Goal: Task Accomplishment & Management: Manage account settings

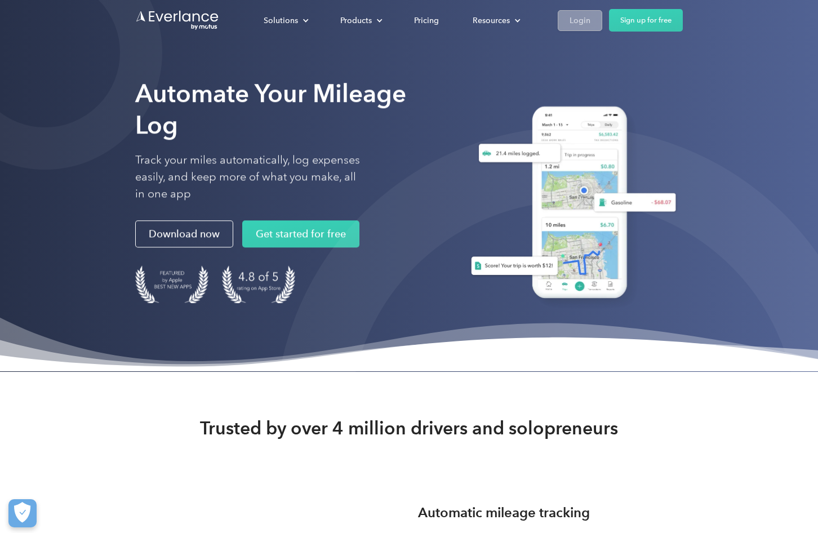
click at [587, 17] on div "Login" at bounding box center [580, 21] width 21 height 14
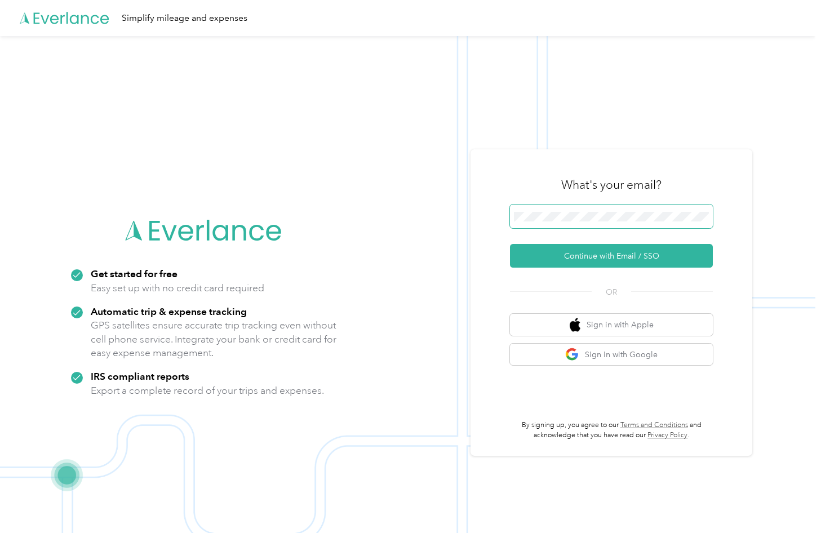
click at [611, 217] on span at bounding box center [611, 217] width 203 height 24
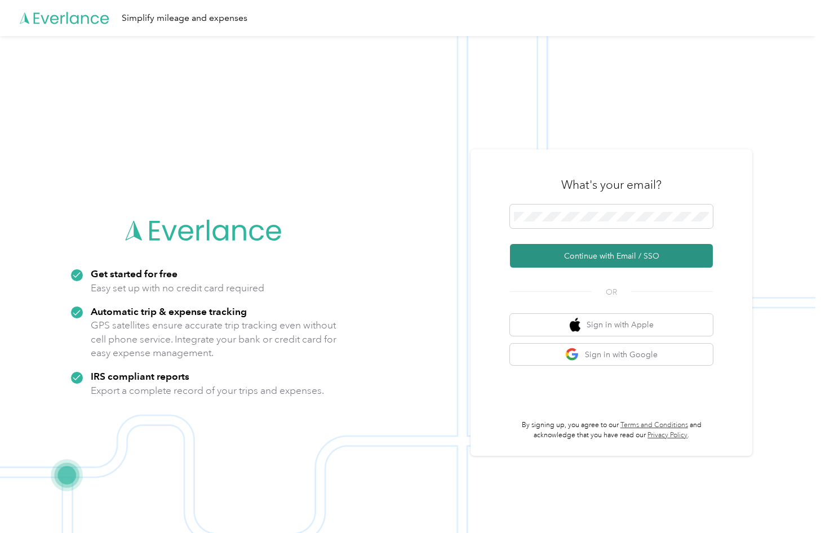
click at [663, 250] on button "Continue with Email / SSO" at bounding box center [611, 256] width 203 height 24
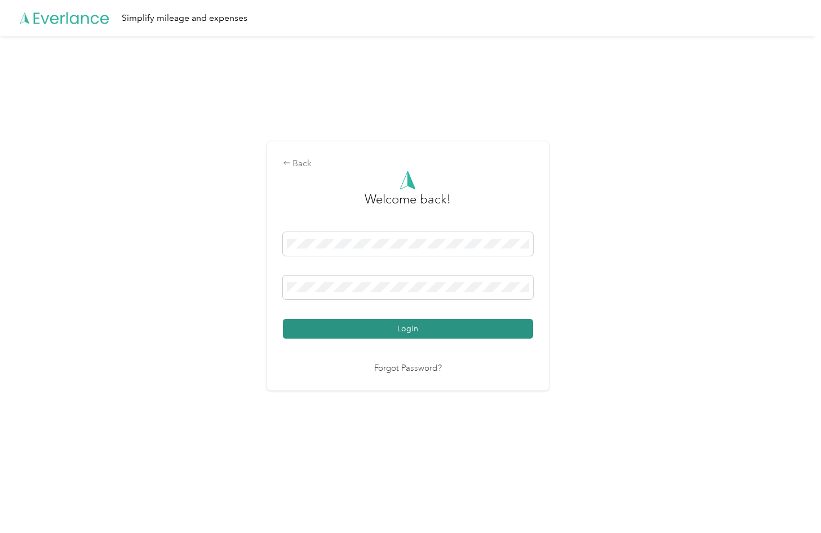
click at [370, 331] on button "Login" at bounding box center [408, 329] width 250 height 20
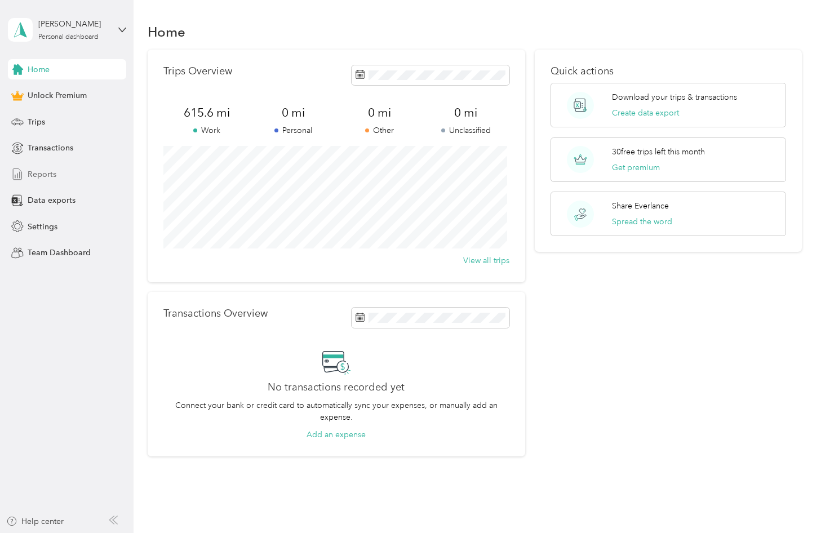
click at [41, 167] on div "Reports" at bounding box center [67, 174] width 118 height 20
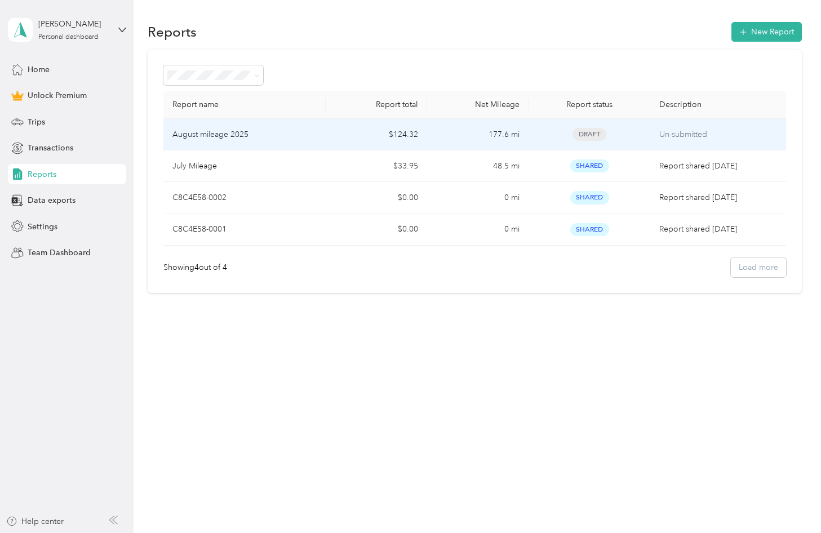
click at [237, 139] on p "August mileage 2025" at bounding box center [210, 134] width 76 height 12
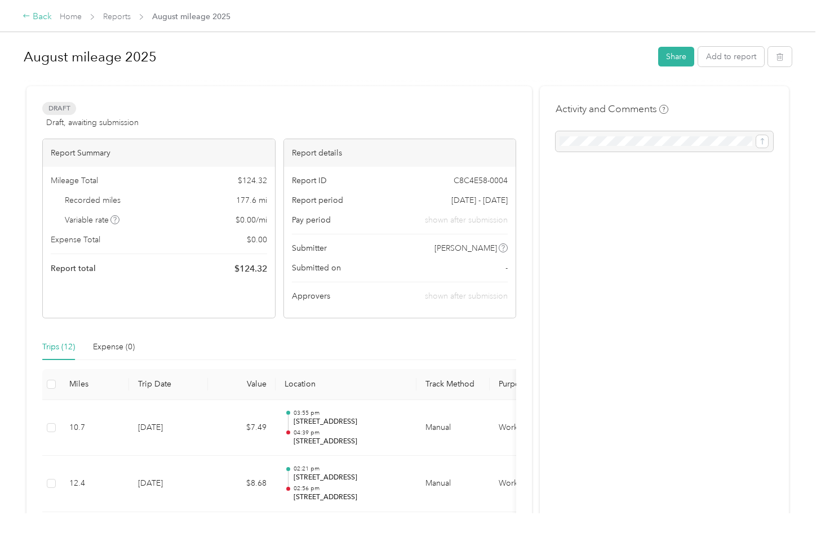
click at [27, 10] on div "Back" at bounding box center [37, 17] width 29 height 14
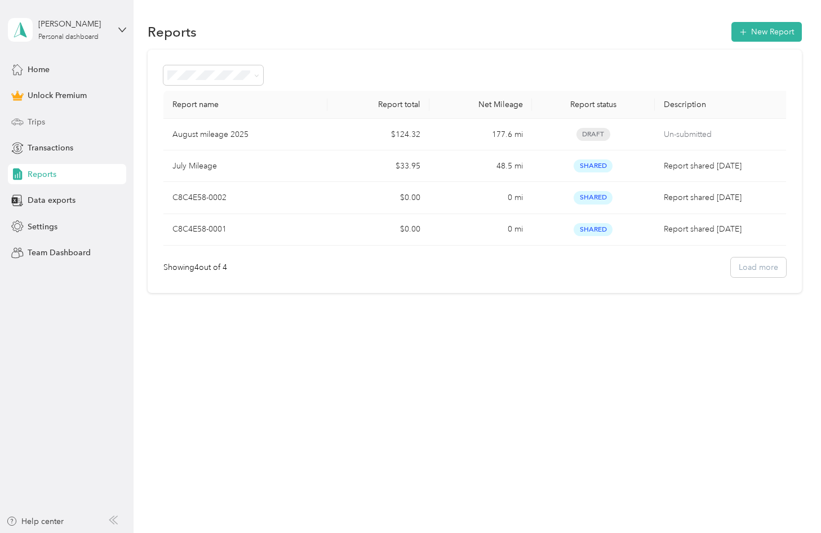
click at [64, 121] on div "Trips" at bounding box center [67, 122] width 118 height 20
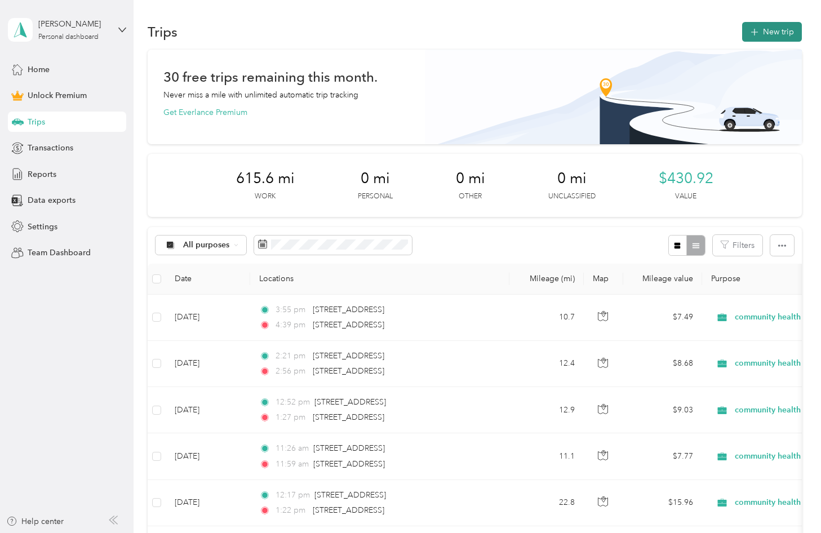
click at [776, 31] on button "New trip" at bounding box center [772, 32] width 60 height 20
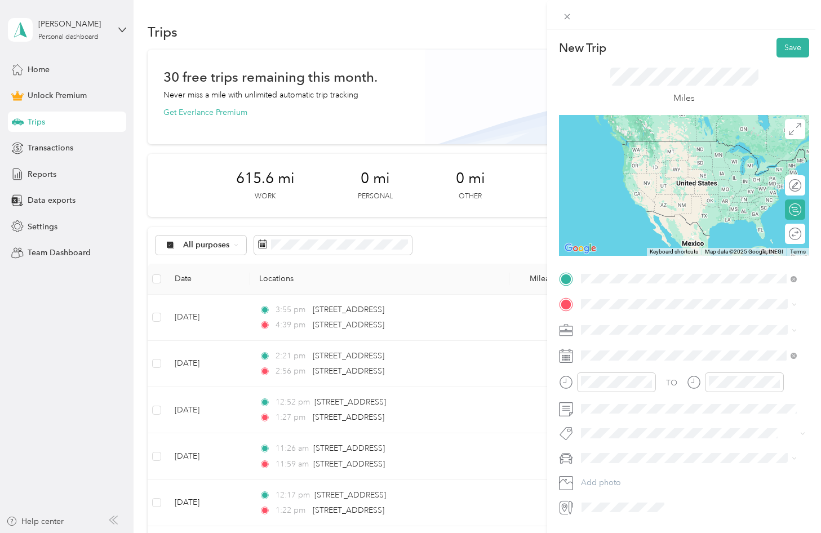
click at [651, 325] on span "[STREET_ADDRESS][US_STATE]" at bounding box center [658, 319] width 113 height 10
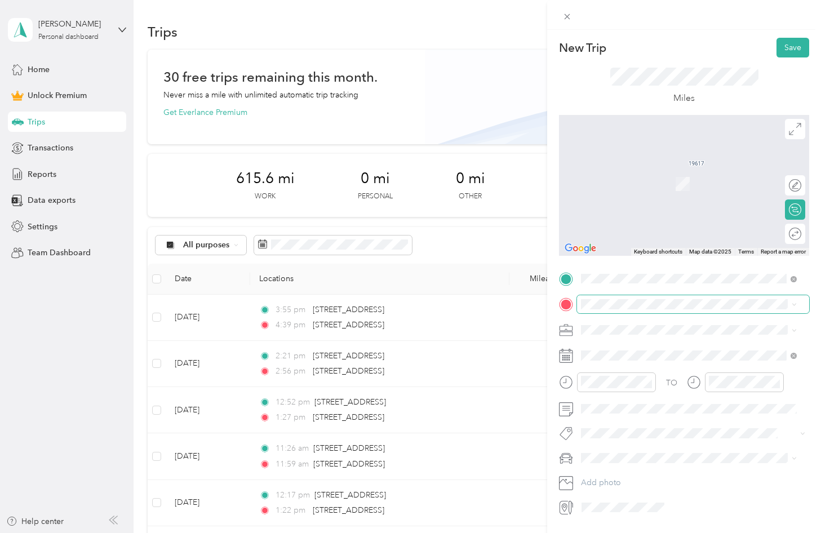
click at [630, 299] on span at bounding box center [693, 304] width 232 height 18
click at [715, 350] on span "[STREET_ADDRESS][US_STATE]" at bounding box center [658, 345] width 113 height 10
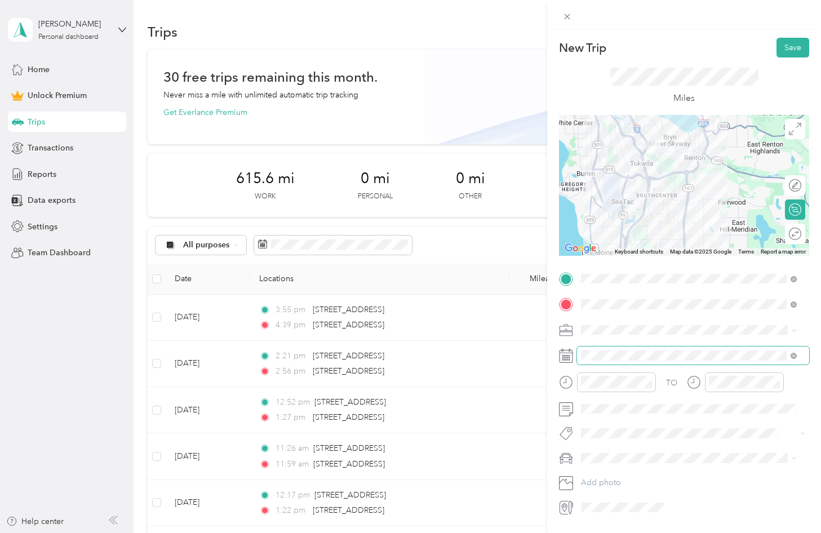
click at [627, 362] on span at bounding box center [693, 355] width 232 height 18
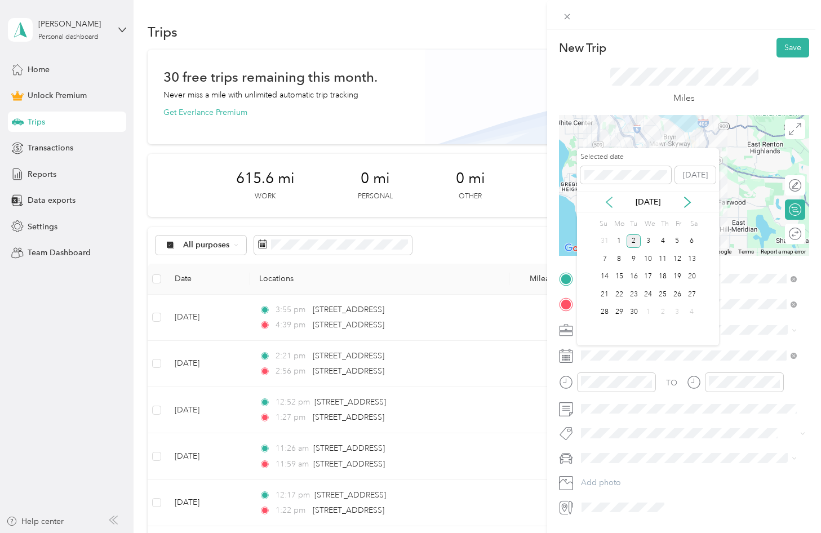
click at [606, 203] on icon at bounding box center [608, 202] width 11 height 11
click at [677, 307] on div "29" at bounding box center [677, 312] width 15 height 14
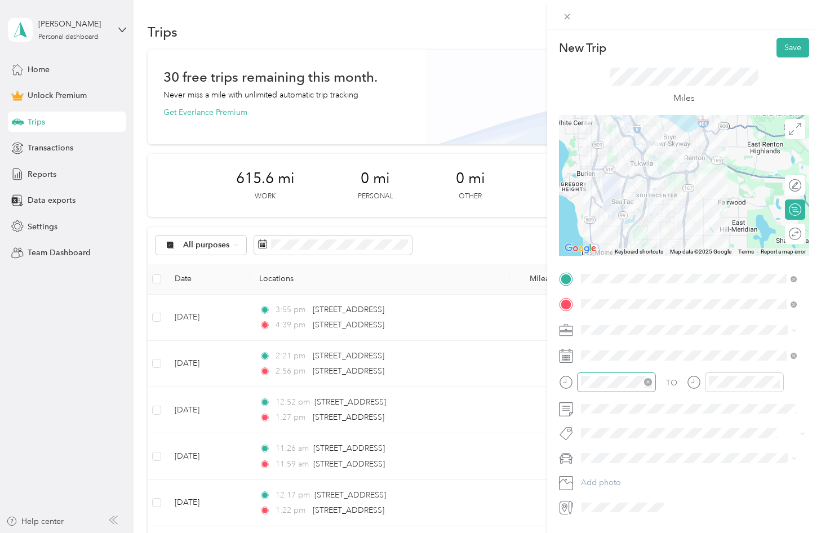
click at [611, 392] on div at bounding box center [616, 382] width 79 height 20
click at [601, 253] on div "01" at bounding box center [592, 247] width 27 height 16
click at [629, 314] on div "36" at bounding box center [624, 313] width 27 height 16
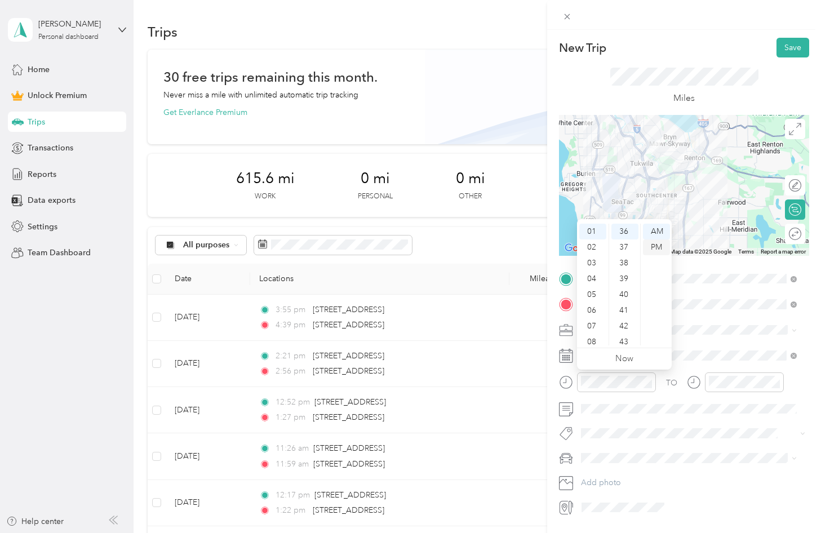
click at [656, 249] on div "PM" at bounding box center [656, 247] width 27 height 16
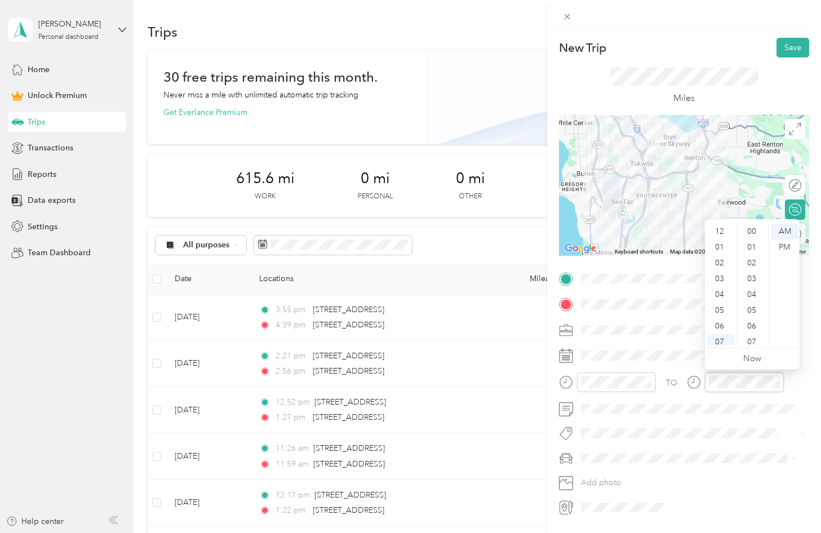
scroll to position [68, 0]
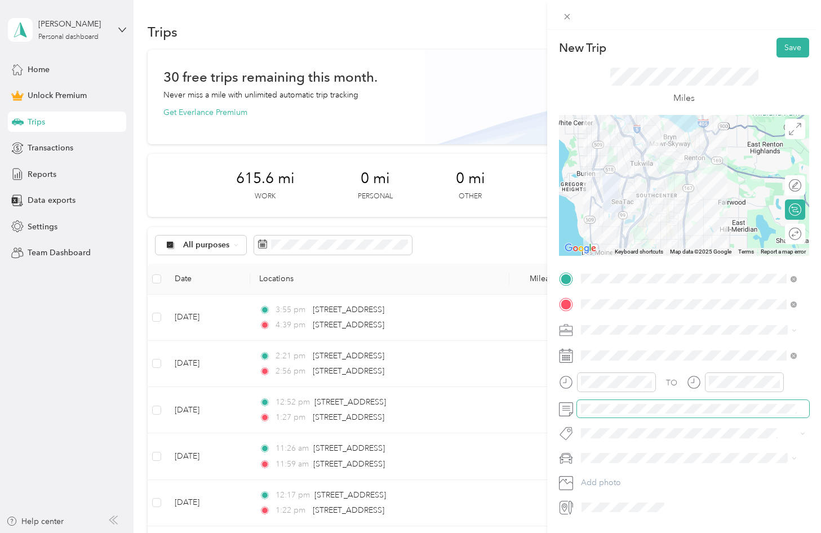
drag, startPoint x: 716, startPoint y: 402, endPoint x: 711, endPoint y: 416, distance: 14.8
click at [712, 418] on div "TO Add photo" at bounding box center [684, 393] width 250 height 247
click at [731, 390] on div at bounding box center [744, 382] width 79 height 20
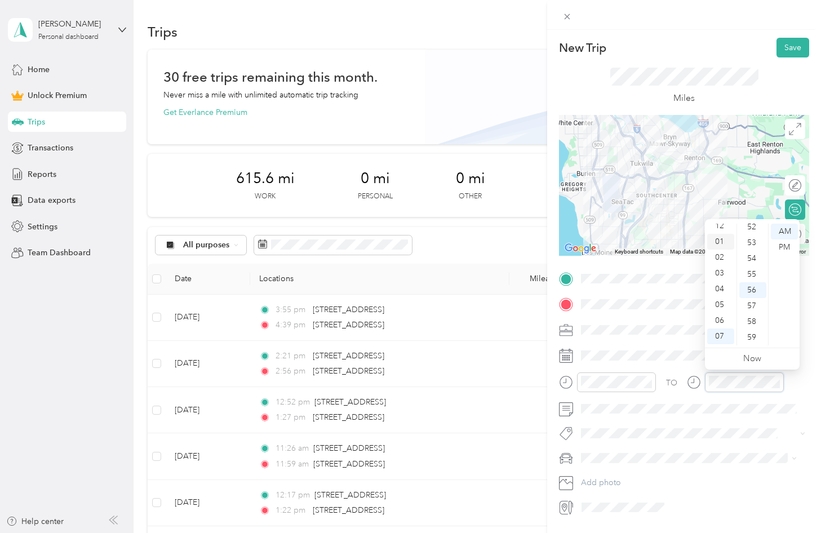
scroll to position [0, 0]
click at [717, 263] on div "02" at bounding box center [720, 263] width 27 height 16
click at [757, 233] on div "00" at bounding box center [752, 232] width 27 height 16
click at [788, 243] on div "PM" at bounding box center [784, 247] width 27 height 16
click at [748, 95] on div "Miles" at bounding box center [684, 87] width 148 height 38
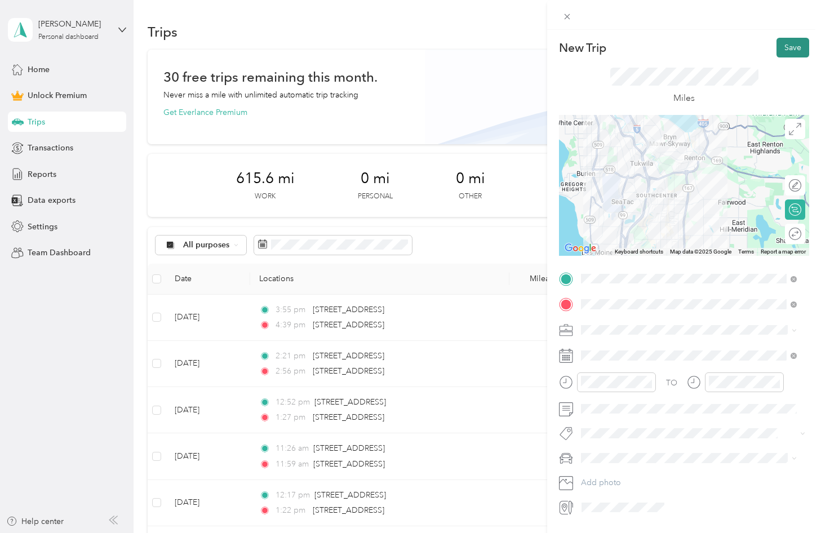
click at [781, 53] on button "Save" at bounding box center [792, 48] width 33 height 20
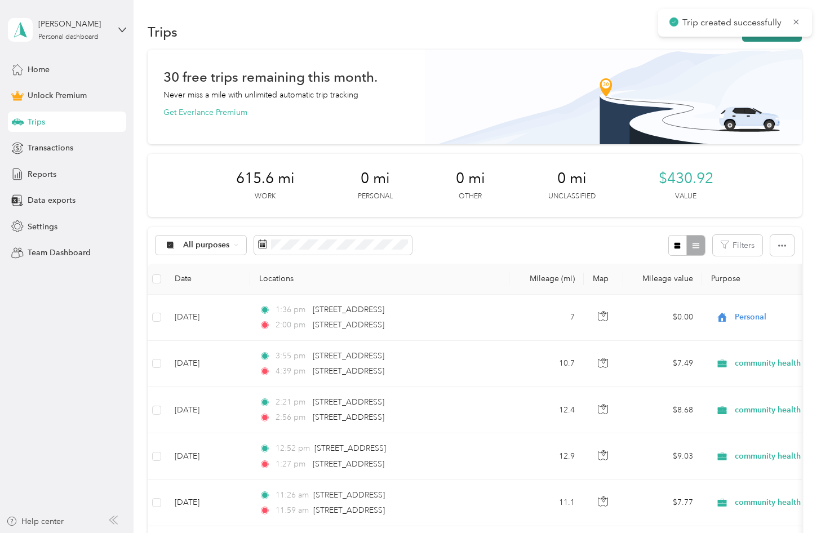
click at [758, 37] on button "New trip" at bounding box center [772, 32] width 60 height 20
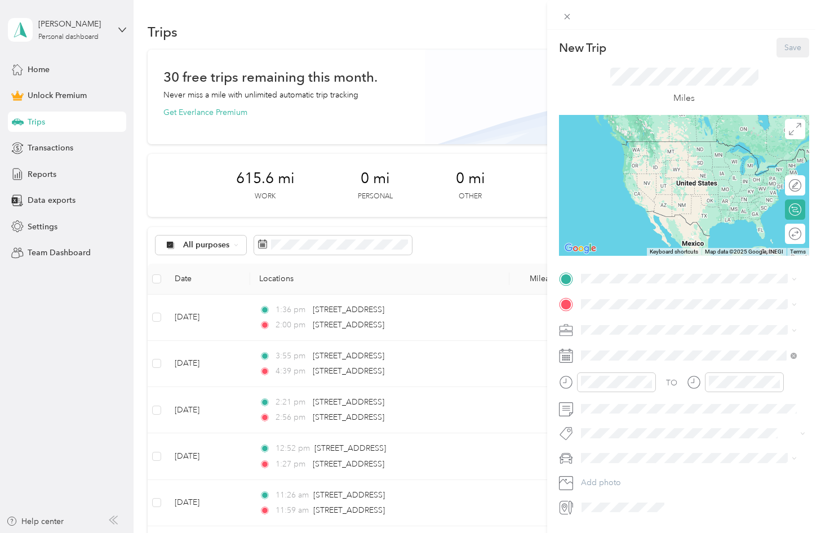
click at [620, 291] on div "TO Add photo" at bounding box center [684, 393] width 250 height 247
click at [670, 325] on span "[STREET_ADDRESS][US_STATE]" at bounding box center [658, 319] width 113 height 10
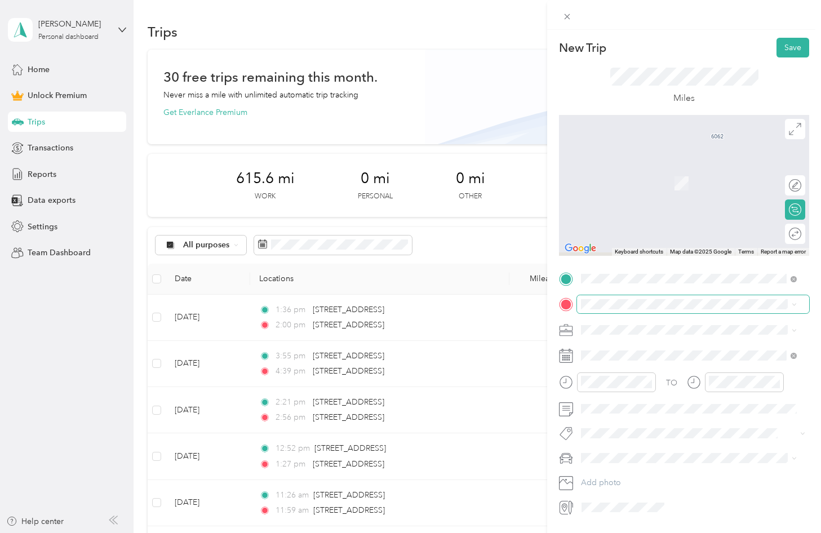
click at [649, 309] on span at bounding box center [693, 304] width 232 height 18
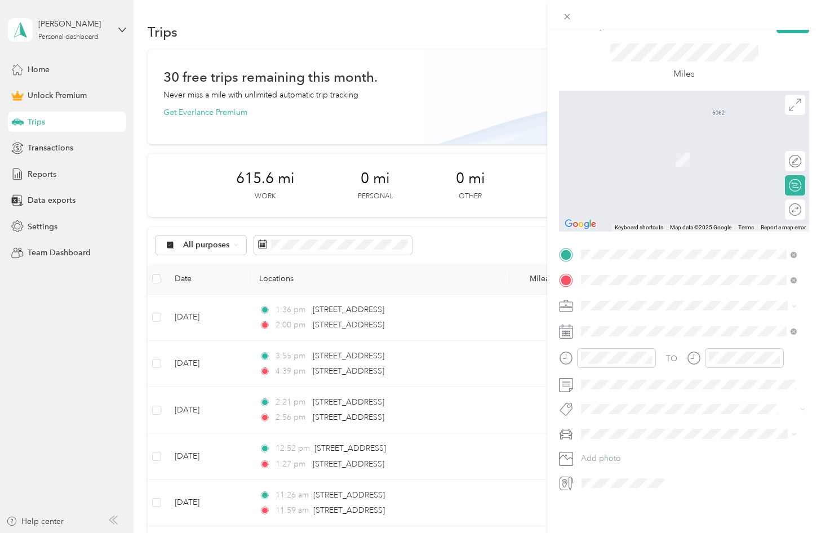
click at [713, 474] on div at bounding box center [693, 483] width 232 height 18
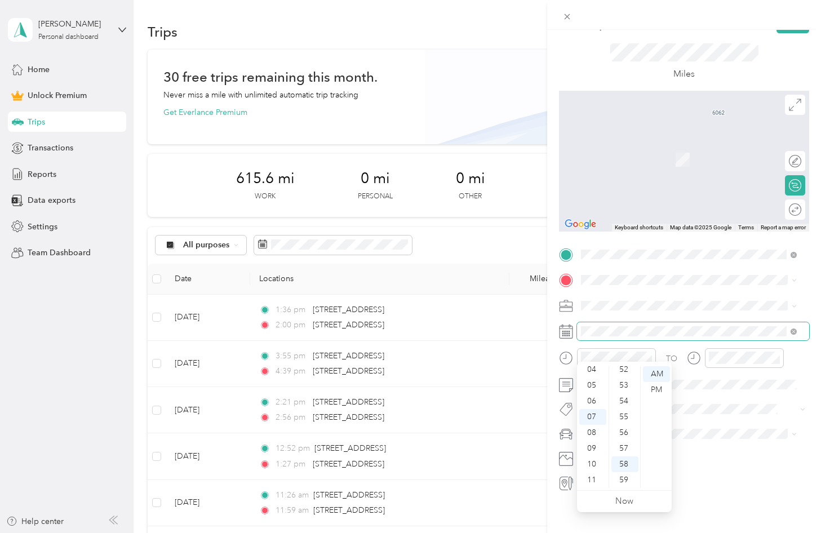
drag, startPoint x: 636, startPoint y: 335, endPoint x: 634, endPoint y: 328, distance: 6.9
click at [636, 332] on div "TO Add photo" at bounding box center [684, 369] width 250 height 247
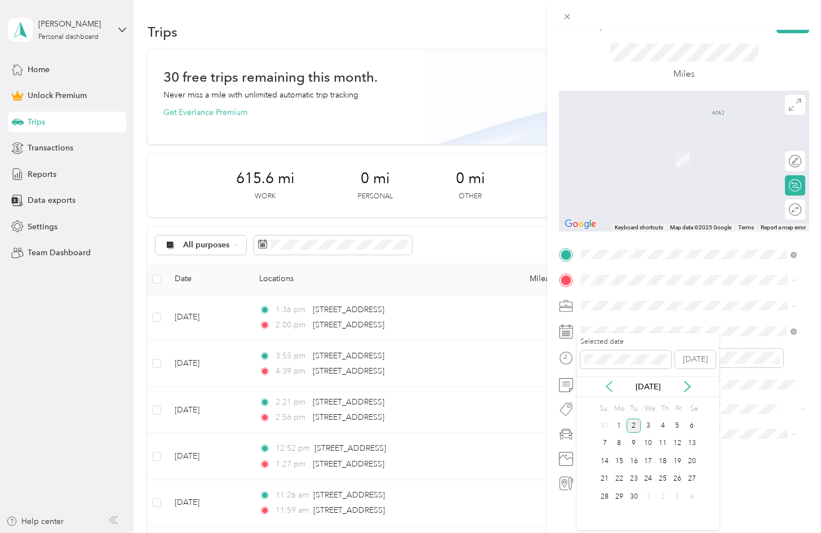
click at [614, 382] on icon at bounding box center [608, 386] width 11 height 11
click at [674, 499] on div "29" at bounding box center [677, 497] width 15 height 14
click at [599, 354] on div at bounding box center [616, 358] width 79 height 20
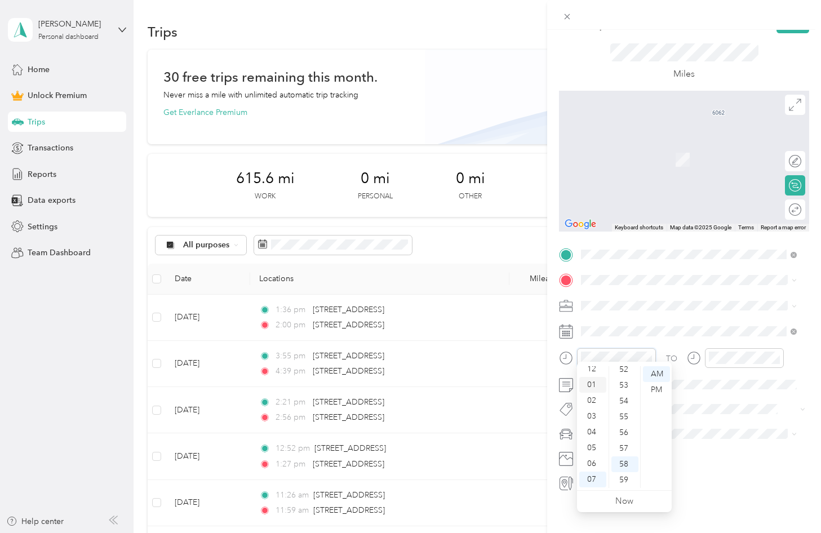
scroll to position [0, 0]
click at [588, 410] on div "02" at bounding box center [592, 406] width 27 height 16
click at [629, 450] on div "39" at bounding box center [624, 446] width 27 height 16
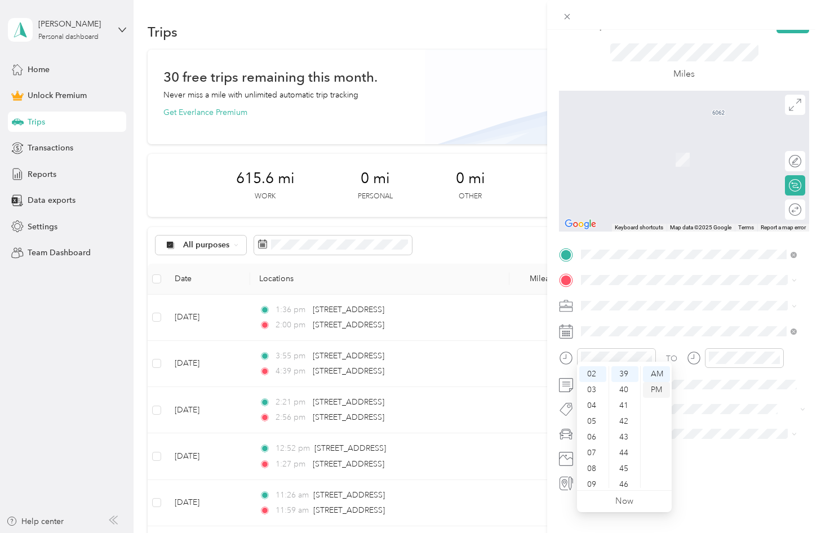
click at [655, 392] on div "PM" at bounding box center [656, 390] width 27 height 16
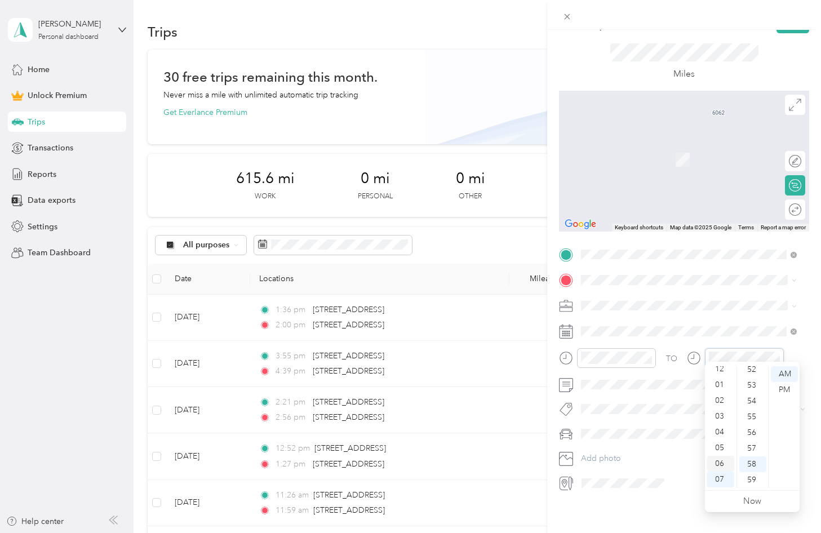
scroll to position [0, 0]
click at [730, 421] on div "03" at bounding box center [720, 422] width 27 height 16
click at [750, 434] on div "10" at bounding box center [752, 440] width 27 height 16
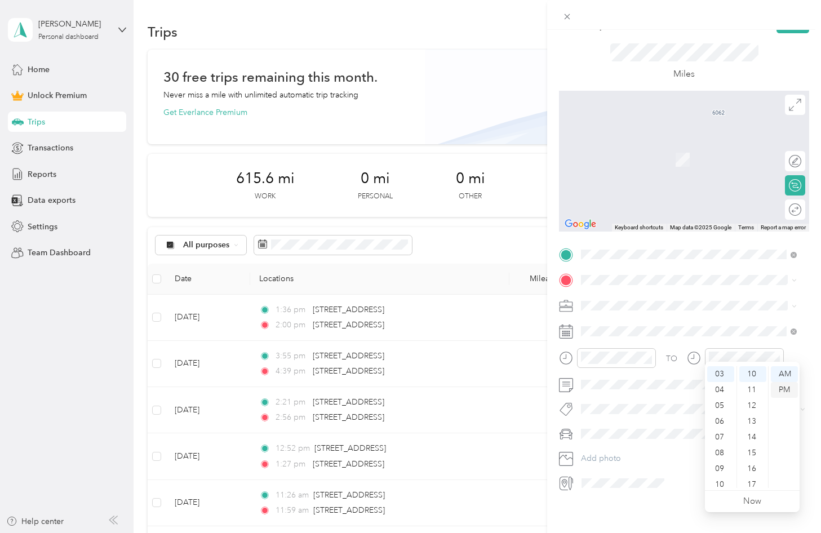
click at [787, 389] on div "PM" at bounding box center [784, 390] width 27 height 16
click at [626, 359] on span "community health plan of [US_STATE]" at bounding box center [652, 357] width 134 height 10
click at [598, 33] on div "Miles" at bounding box center [684, 61] width 250 height 57
click at [715, 313] on span "[STREET_ADDRESS][US_STATE]" at bounding box center [658, 312] width 113 height 10
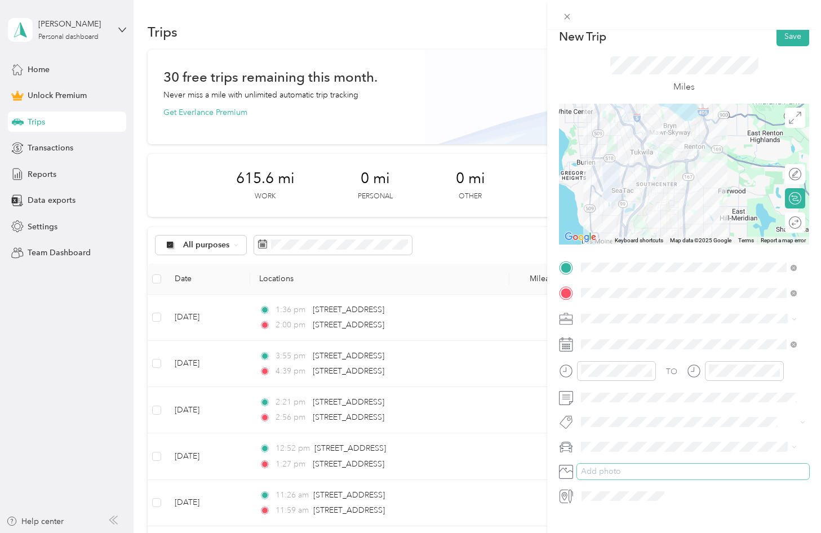
scroll to position [0, 0]
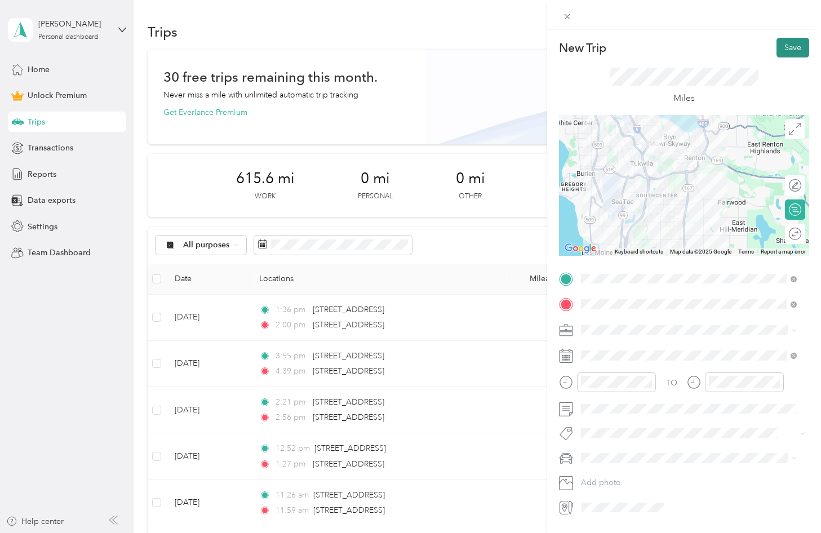
click at [777, 48] on button "Save" at bounding box center [792, 48] width 33 height 20
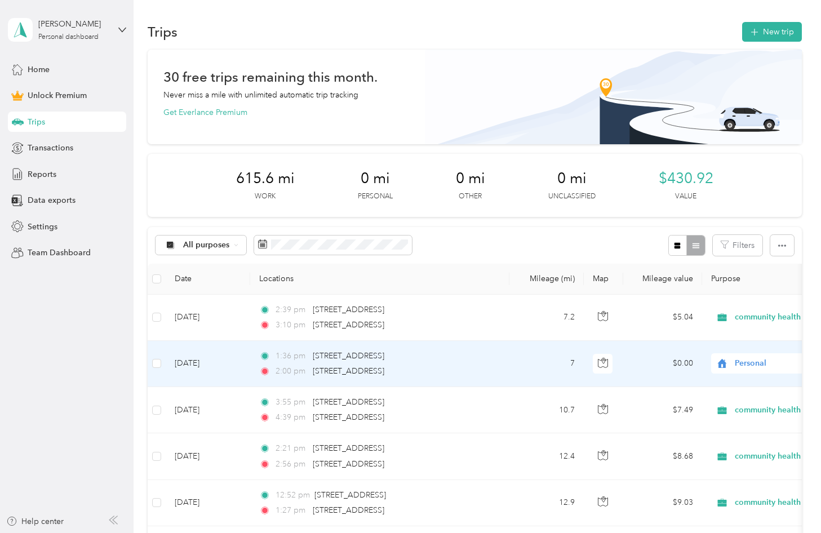
click at [191, 362] on td "[DATE]" at bounding box center [208, 364] width 85 height 46
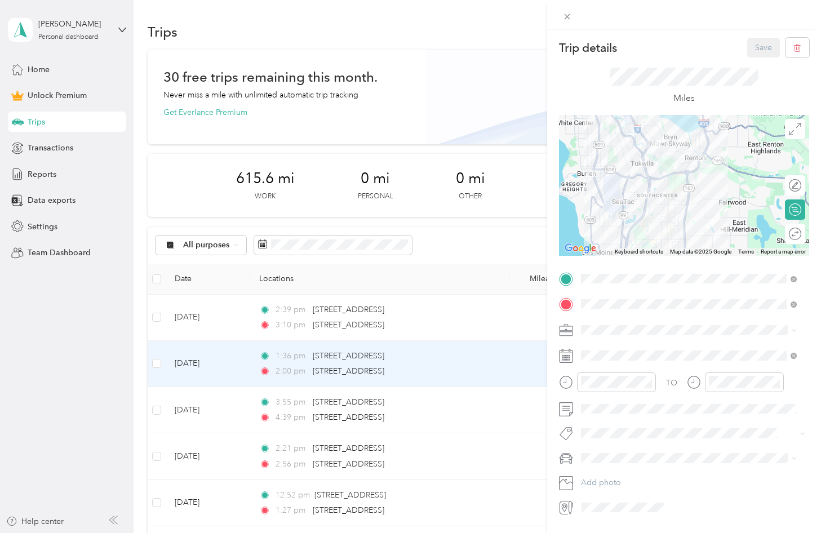
click at [684, 393] on div "community health plan of [US_STATE]" at bounding box center [689, 389] width 208 height 12
click at [753, 45] on button "Save" at bounding box center [763, 48] width 33 height 20
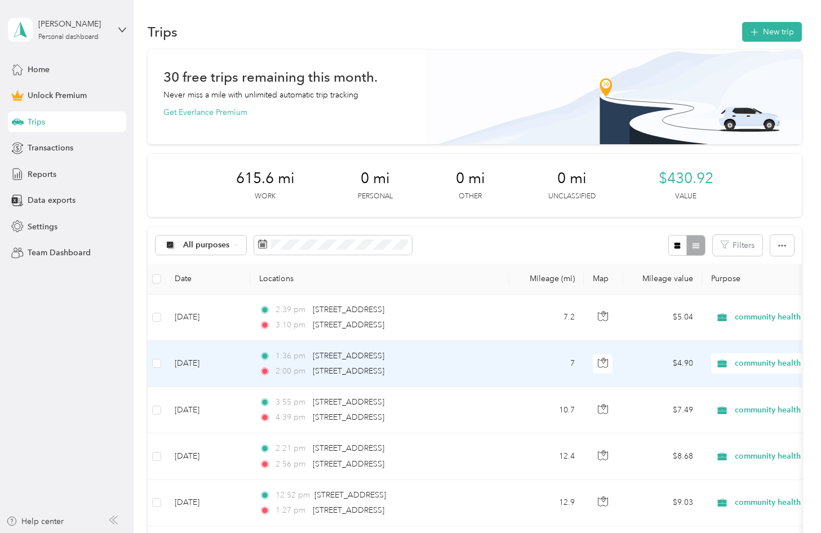
click at [162, 362] on td at bounding box center [157, 364] width 18 height 46
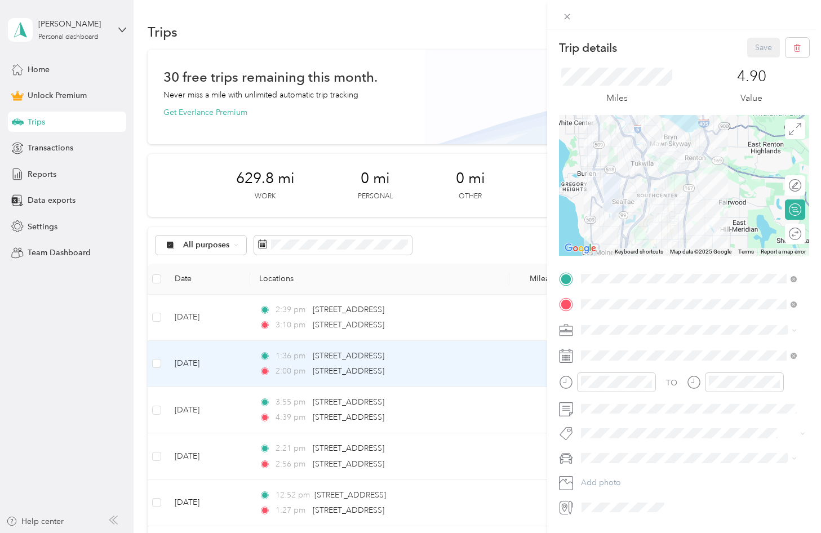
click at [157, 317] on div "Trip details Save This trip cannot be edited because it is either under review,…" at bounding box center [410, 266] width 821 height 533
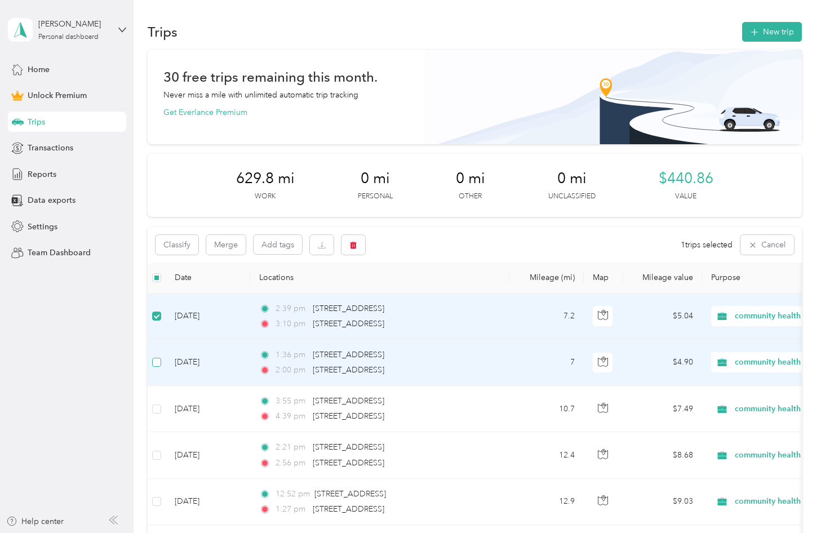
click at [158, 367] on label at bounding box center [156, 362] width 9 height 12
click at [230, 245] on button "Merge" at bounding box center [225, 245] width 39 height 20
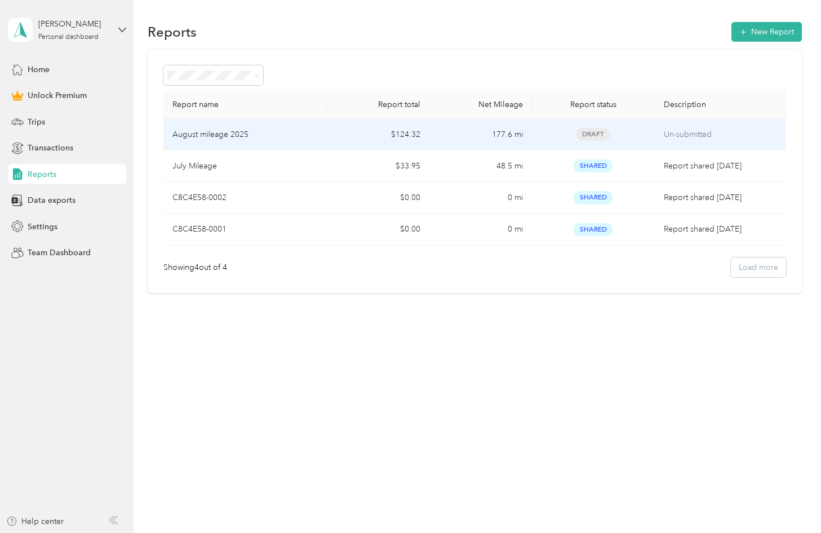
click at [242, 135] on p "August mileage 2025" at bounding box center [210, 134] width 76 height 12
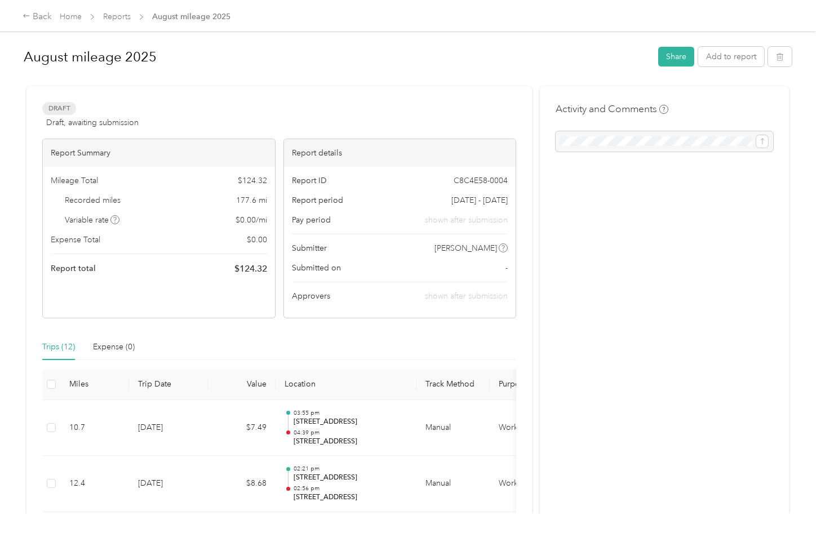
click at [52, 356] on div "Trips (12)" at bounding box center [58, 347] width 33 height 26
click at [725, 63] on button "Add to report" at bounding box center [731, 57] width 66 height 20
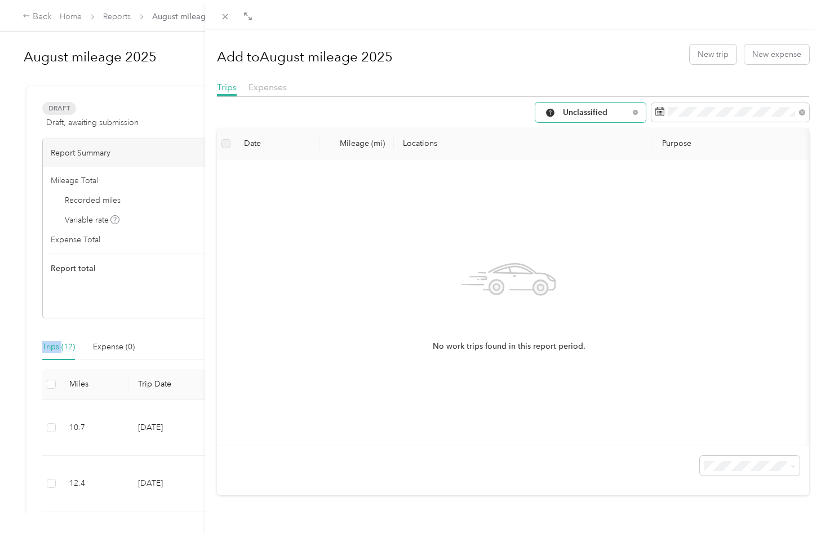
click at [602, 112] on span "Unclassified" at bounding box center [596, 113] width 66 height 8
click at [580, 218] on li "community health plan of [US_STATE]" at bounding box center [615, 212] width 176 height 20
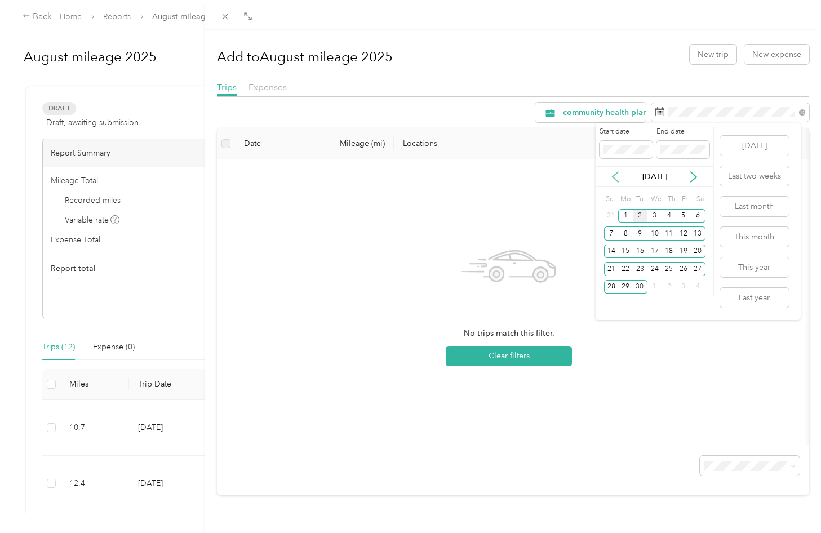
click at [617, 175] on icon at bounding box center [615, 176] width 11 height 11
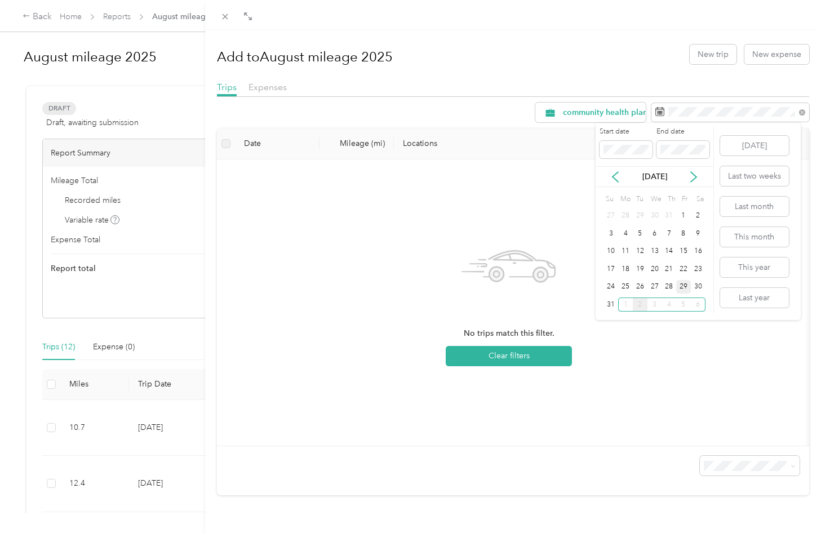
click at [678, 288] on div "29" at bounding box center [683, 287] width 15 height 14
click at [682, 291] on div "29" at bounding box center [683, 287] width 15 height 14
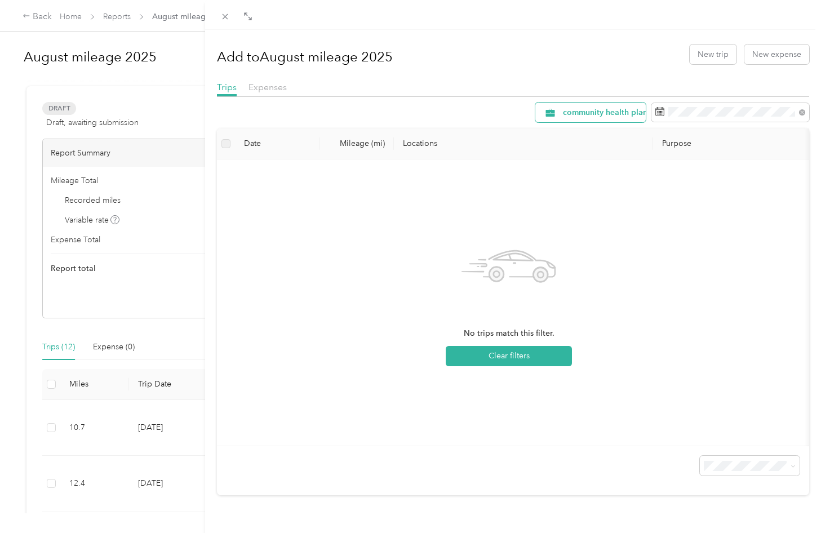
click at [605, 115] on span "community health plan of [US_STATE]" at bounding box center [633, 113] width 140 height 8
click at [254, 85] on span "Expenses" at bounding box center [267, 87] width 38 height 11
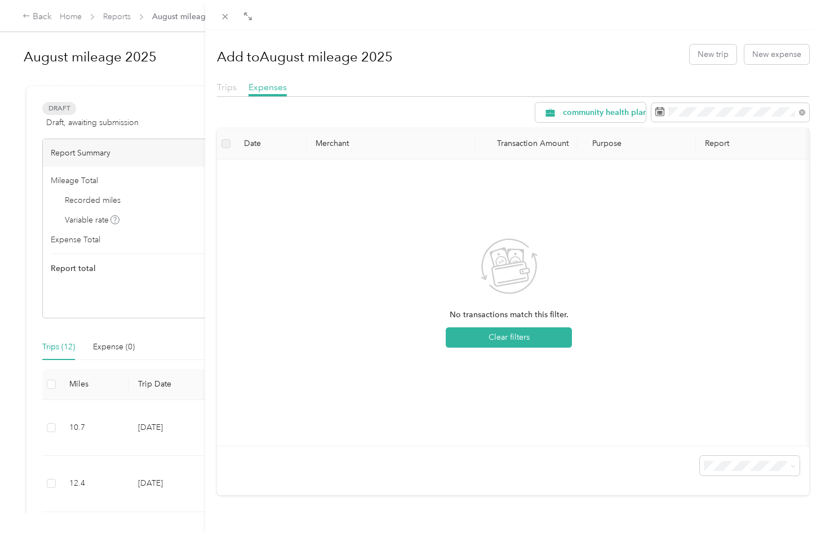
click at [219, 86] on span "Trips" at bounding box center [227, 87] width 20 height 11
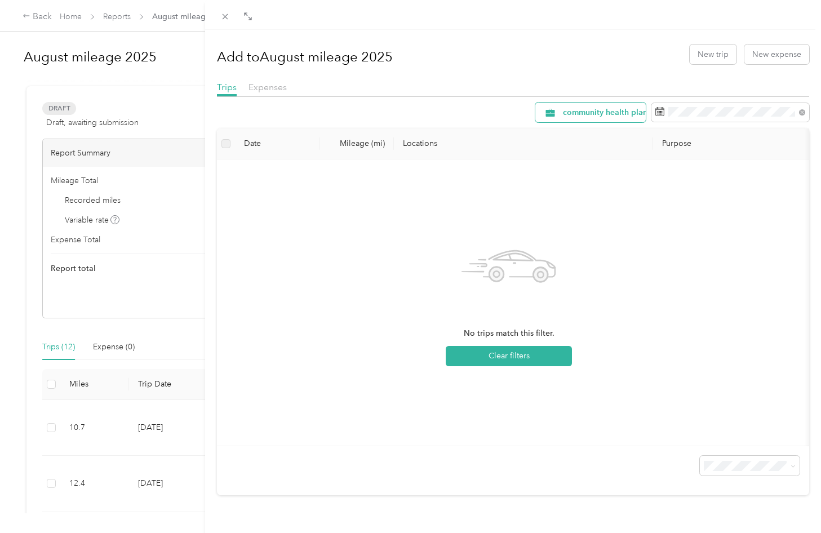
click at [592, 117] on div "community health plan of [US_STATE]" at bounding box center [590, 113] width 110 height 20
click at [604, 134] on span "All Purposes" at bounding box center [631, 133] width 154 height 12
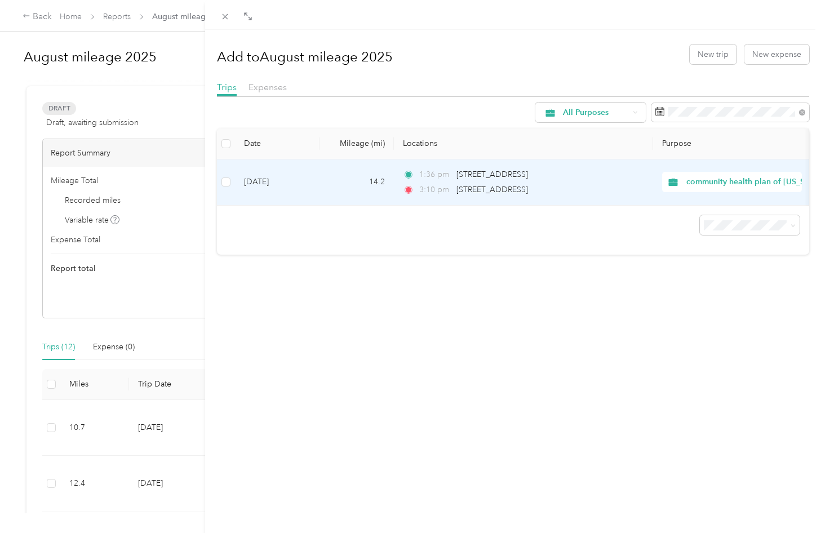
click at [366, 190] on td "14.2" at bounding box center [356, 182] width 74 height 46
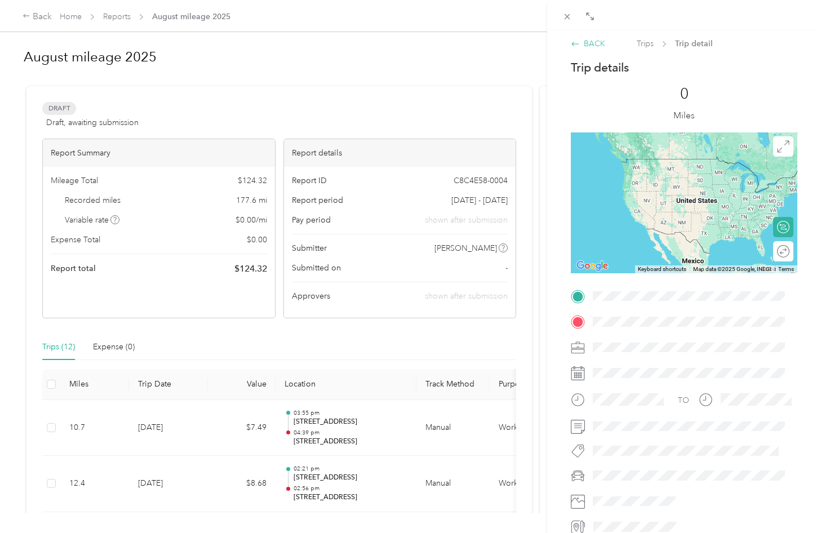
click at [583, 45] on div "BACK" at bounding box center [588, 44] width 34 height 12
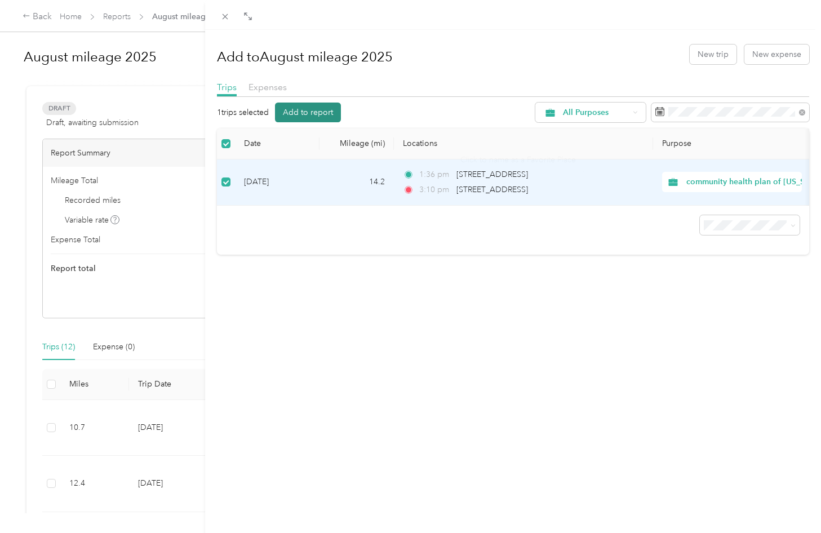
click at [331, 114] on button "Add to report" at bounding box center [308, 113] width 66 height 20
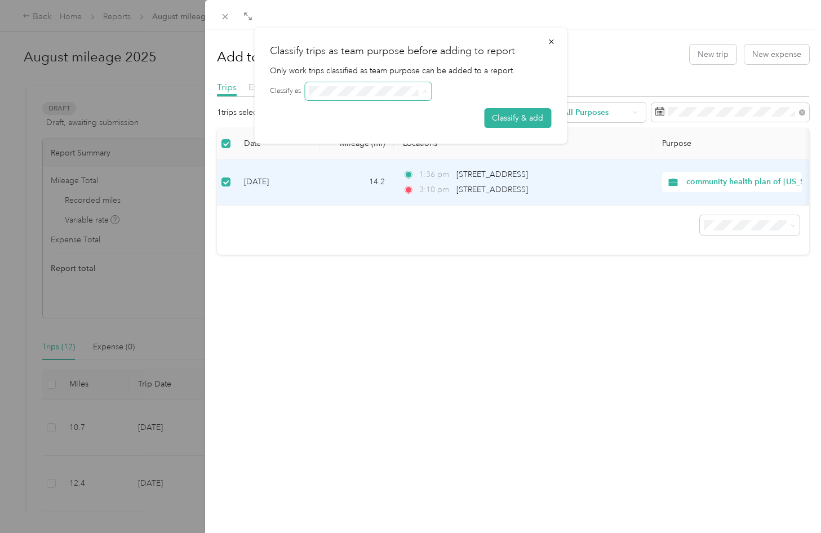
click at [428, 88] on span at bounding box center [368, 91] width 126 height 18
click at [521, 114] on button "Classify & add" at bounding box center [517, 118] width 67 height 20
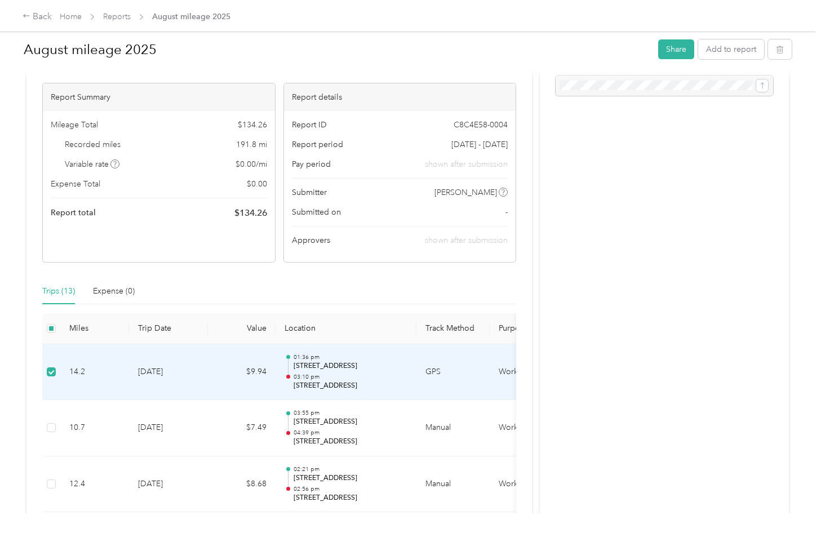
scroll to position [56, 0]
drag, startPoint x: 61, startPoint y: 374, endPoint x: 45, endPoint y: 378, distance: 17.5
click at [45, 378] on td at bounding box center [51, 372] width 18 height 56
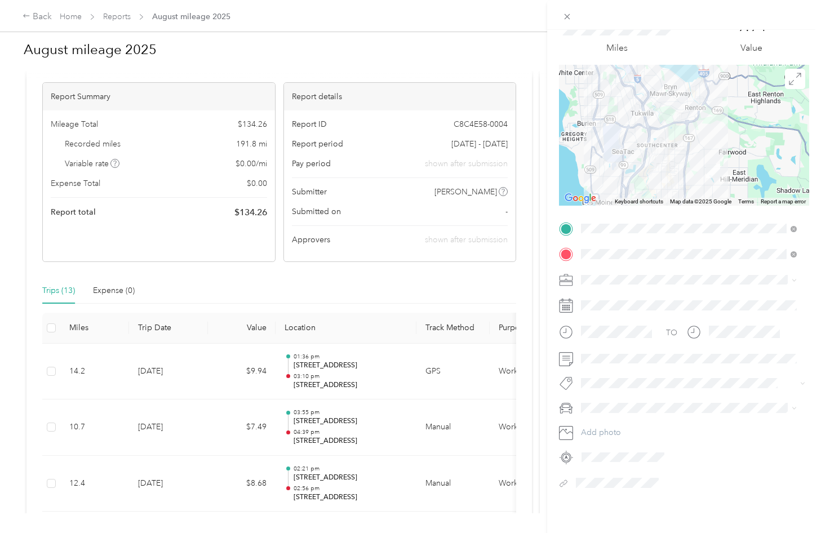
scroll to position [0, 0]
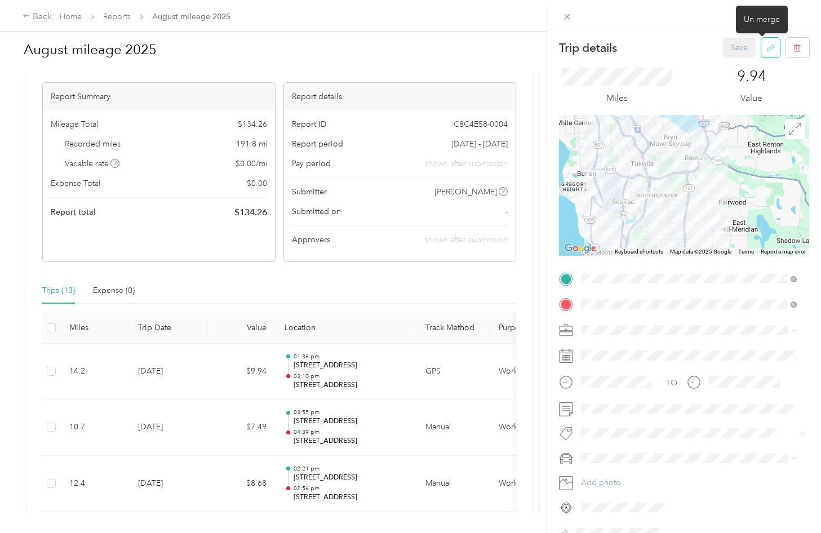
click at [766, 45] on icon "button" at bounding box center [770, 48] width 8 height 8
click at [739, 62] on button "Yes" at bounding box center [731, 56] width 22 height 18
click at [794, 24] on icon at bounding box center [796, 22] width 9 height 10
click at [566, 8] on div at bounding box center [684, 15] width 274 height 30
click at [571, 20] on icon at bounding box center [567, 17] width 10 height 10
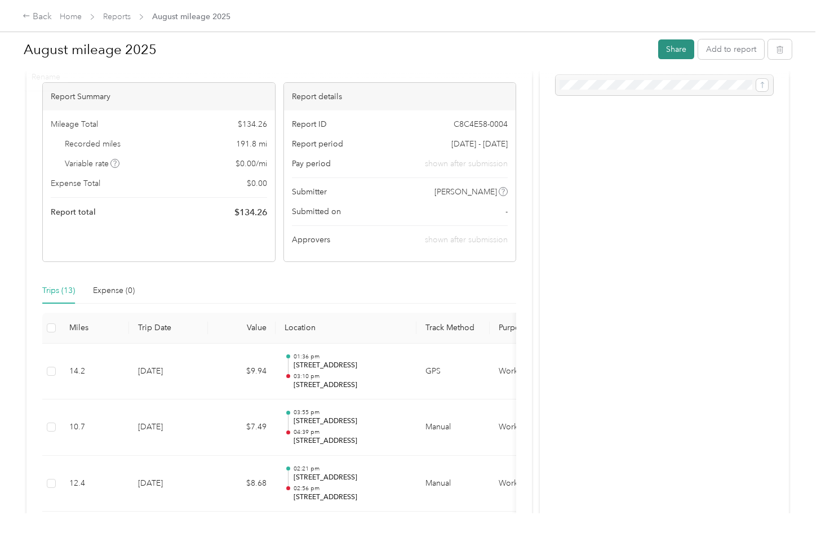
click at [672, 54] on button "Share" at bounding box center [676, 49] width 36 height 20
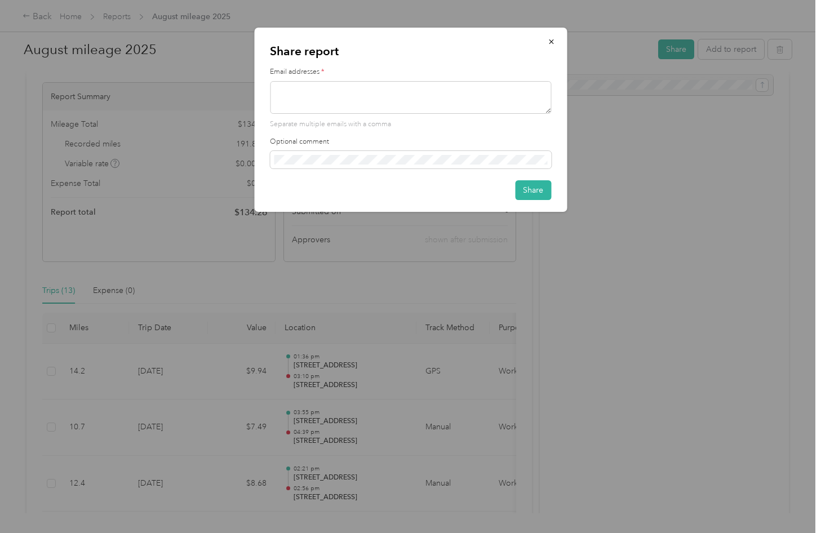
drag, startPoint x: 732, startPoint y: 163, endPoint x: 646, endPoint y: 115, distance: 98.8
click at [730, 159] on div at bounding box center [410, 266] width 821 height 533
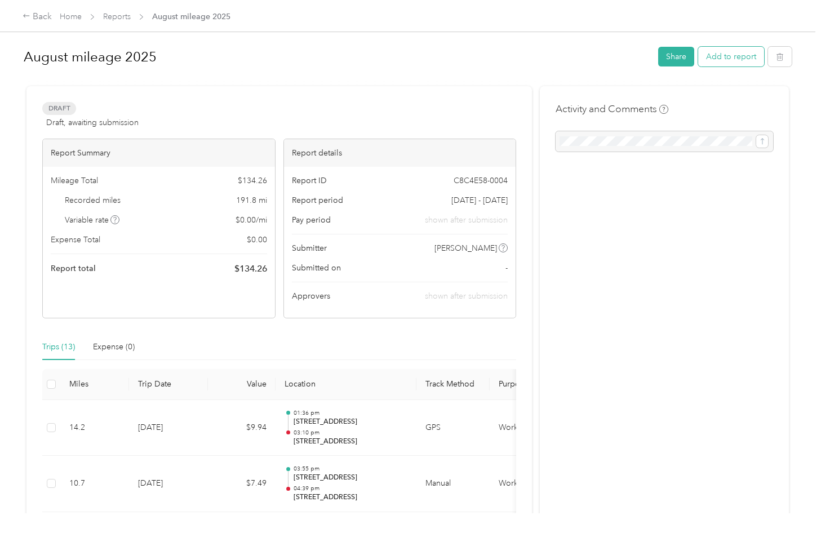
click at [732, 61] on button "Add to report" at bounding box center [731, 57] width 66 height 20
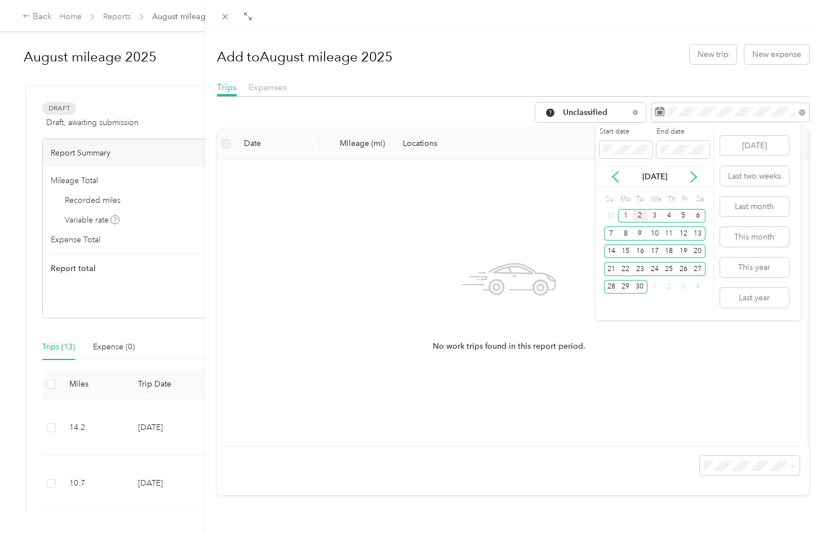
click at [617, 183] on div "[DATE]" at bounding box center [655, 176] width 118 height 21
click at [615, 179] on icon at bounding box center [615, 177] width 6 height 10
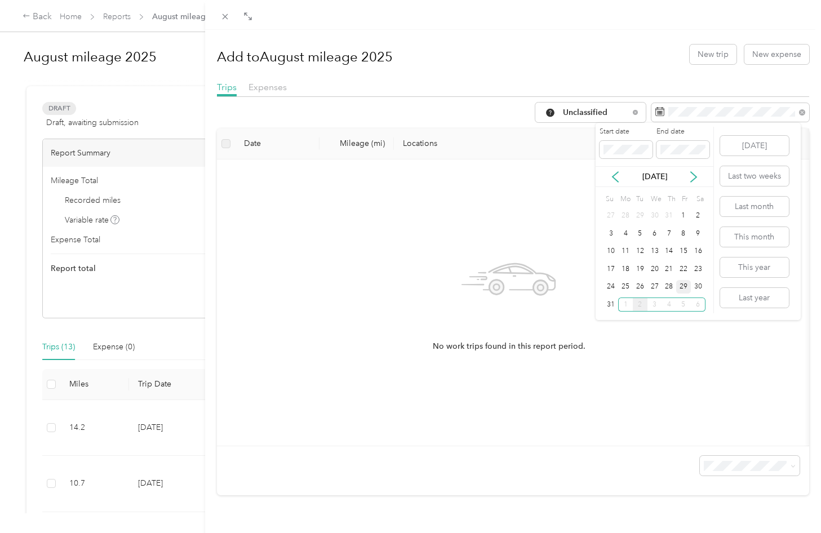
click at [679, 287] on div "29" at bounding box center [683, 287] width 15 height 14
click at [682, 290] on div "29" at bounding box center [683, 287] width 15 height 14
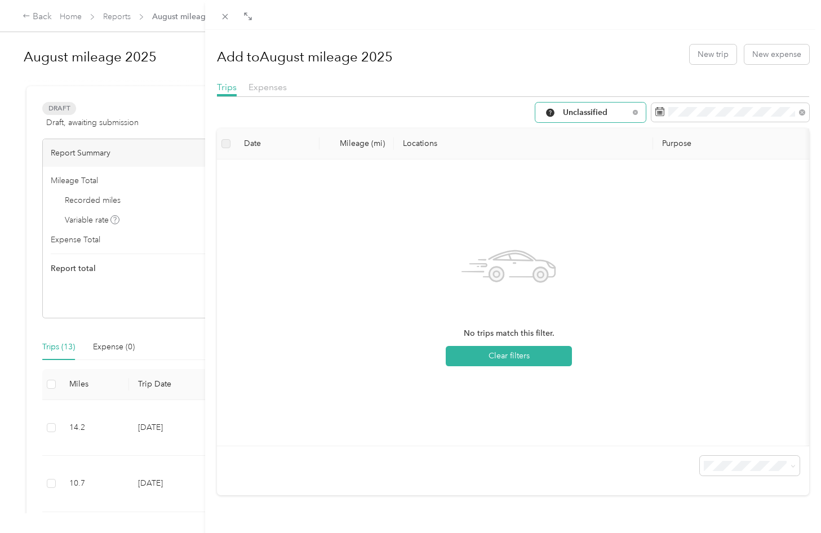
click at [610, 106] on div "Unclassified" at bounding box center [590, 113] width 110 height 20
click at [607, 134] on span "All Purposes" at bounding box center [624, 133] width 140 height 12
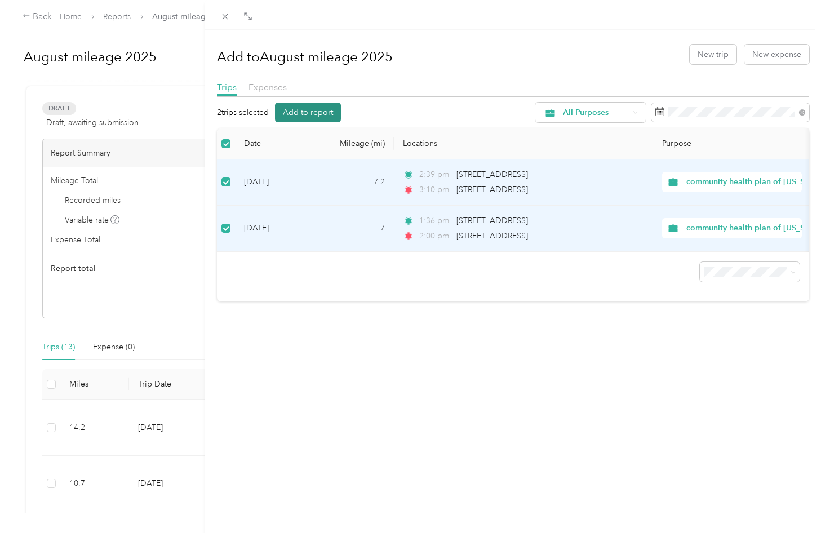
click at [315, 114] on button "Add to report" at bounding box center [308, 113] width 66 height 20
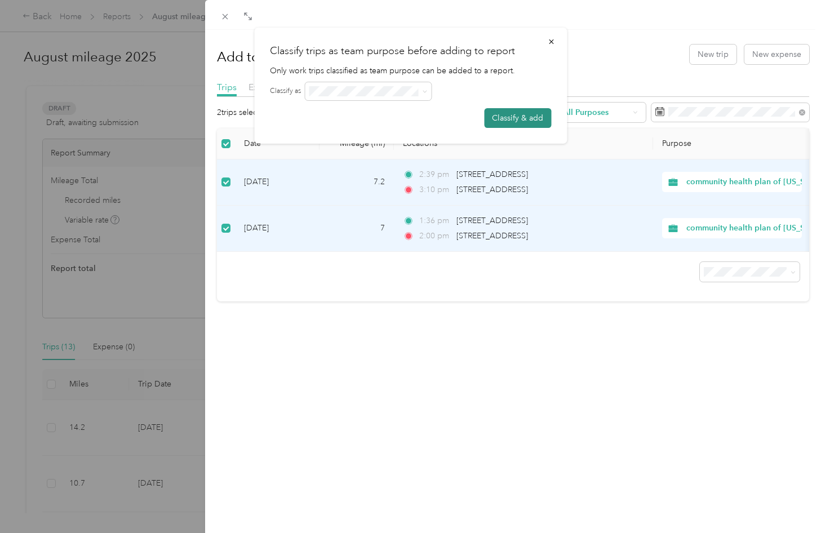
click at [548, 124] on button "Classify & add" at bounding box center [517, 118] width 67 height 20
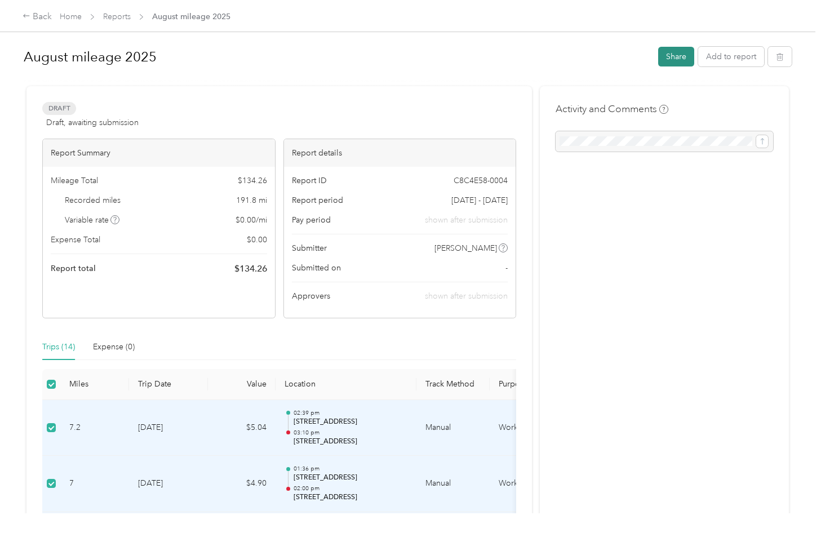
click at [662, 47] on button "Share" at bounding box center [676, 57] width 36 height 20
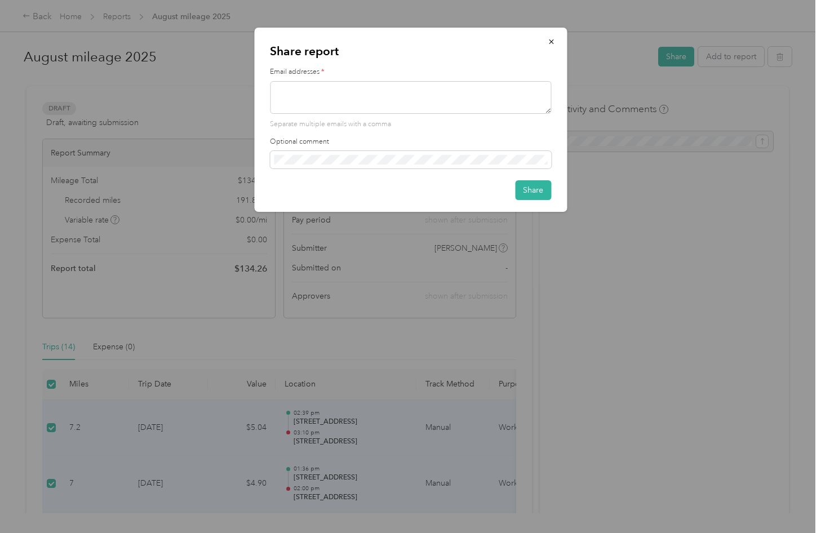
click at [418, 114] on div "Separate multiple emails with a comma" at bounding box center [410, 105] width 281 height 48
click at [449, 100] on textarea at bounding box center [410, 97] width 281 height 33
type textarea "[PERSON_NAME][EMAIL_ADDRESS][PERSON_NAME][DOMAIN_NAME]"
click at [518, 186] on button "Share" at bounding box center [533, 190] width 36 height 20
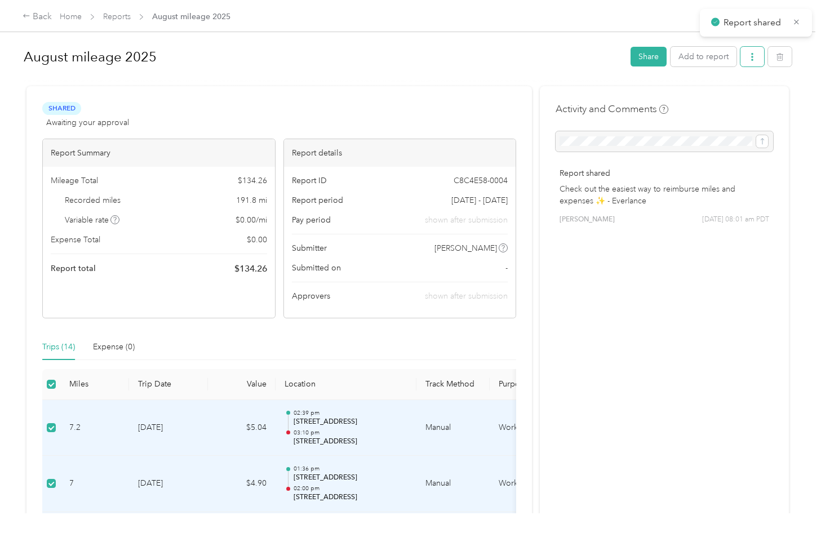
click at [757, 56] on button "button" at bounding box center [752, 57] width 24 height 20
click at [741, 92] on div "Download" at bounding box center [720, 98] width 67 height 12
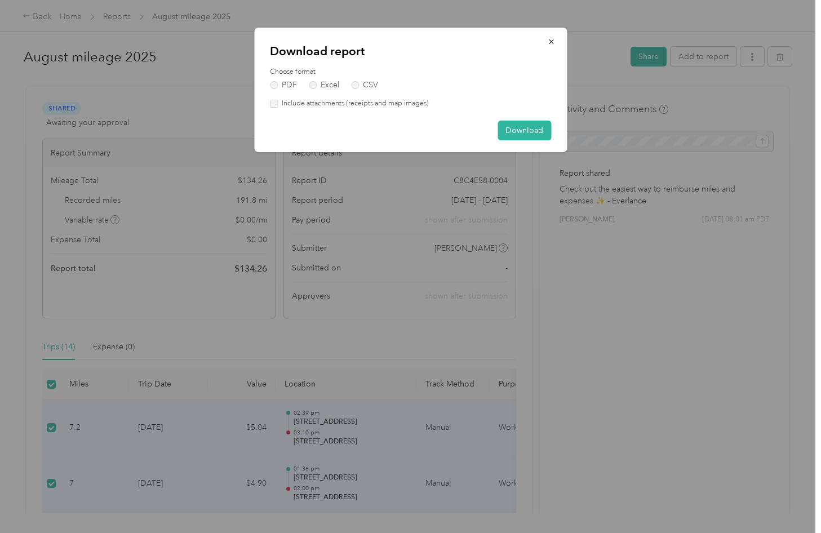
click at [359, 99] on label "Include attachments (receipts and map images)" at bounding box center [353, 104] width 151 height 10
click at [525, 132] on button "Download" at bounding box center [524, 131] width 54 height 20
